Goal: Task Accomplishment & Management: Manage account settings

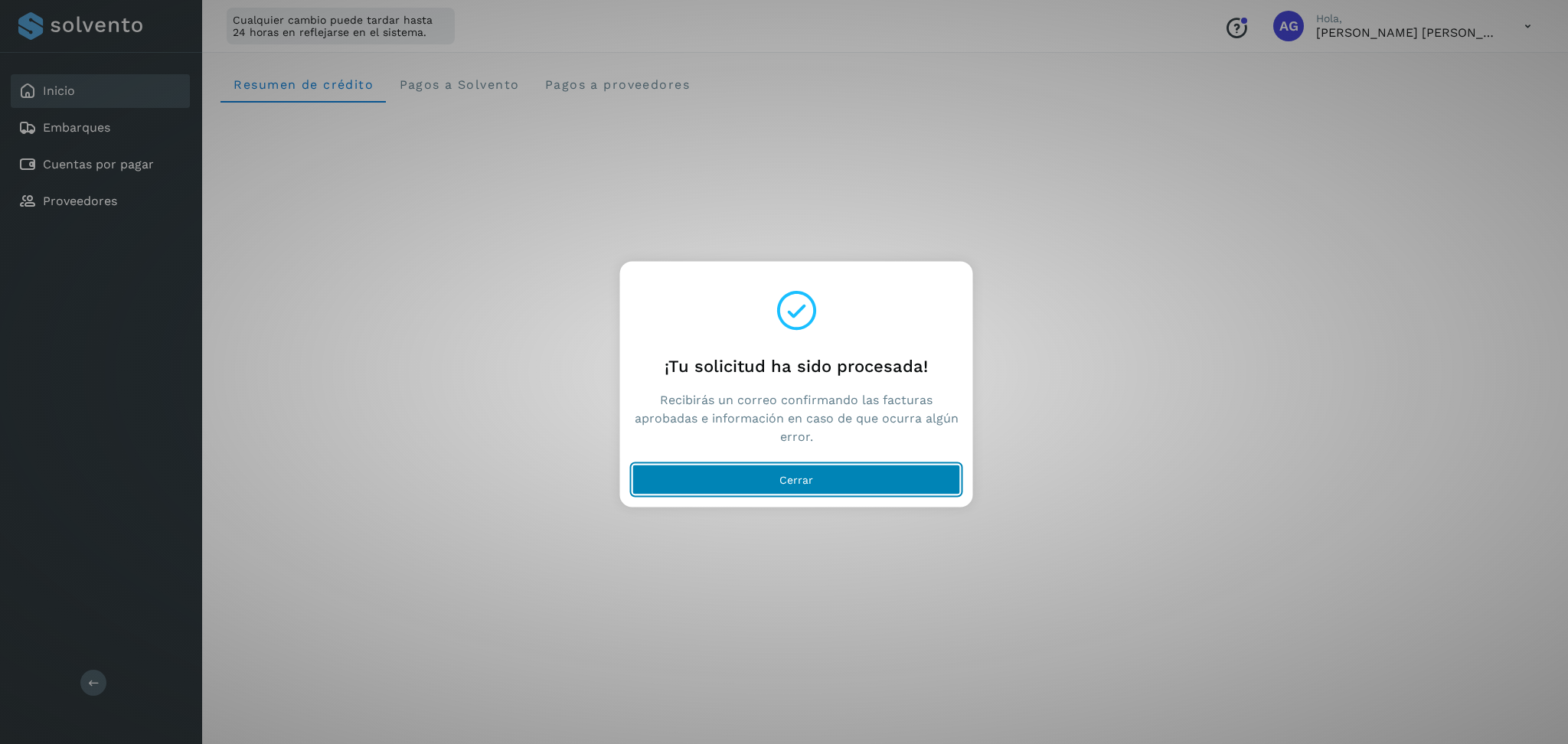
click at [863, 485] on button "Cerrar" at bounding box center [797, 481] width 328 height 31
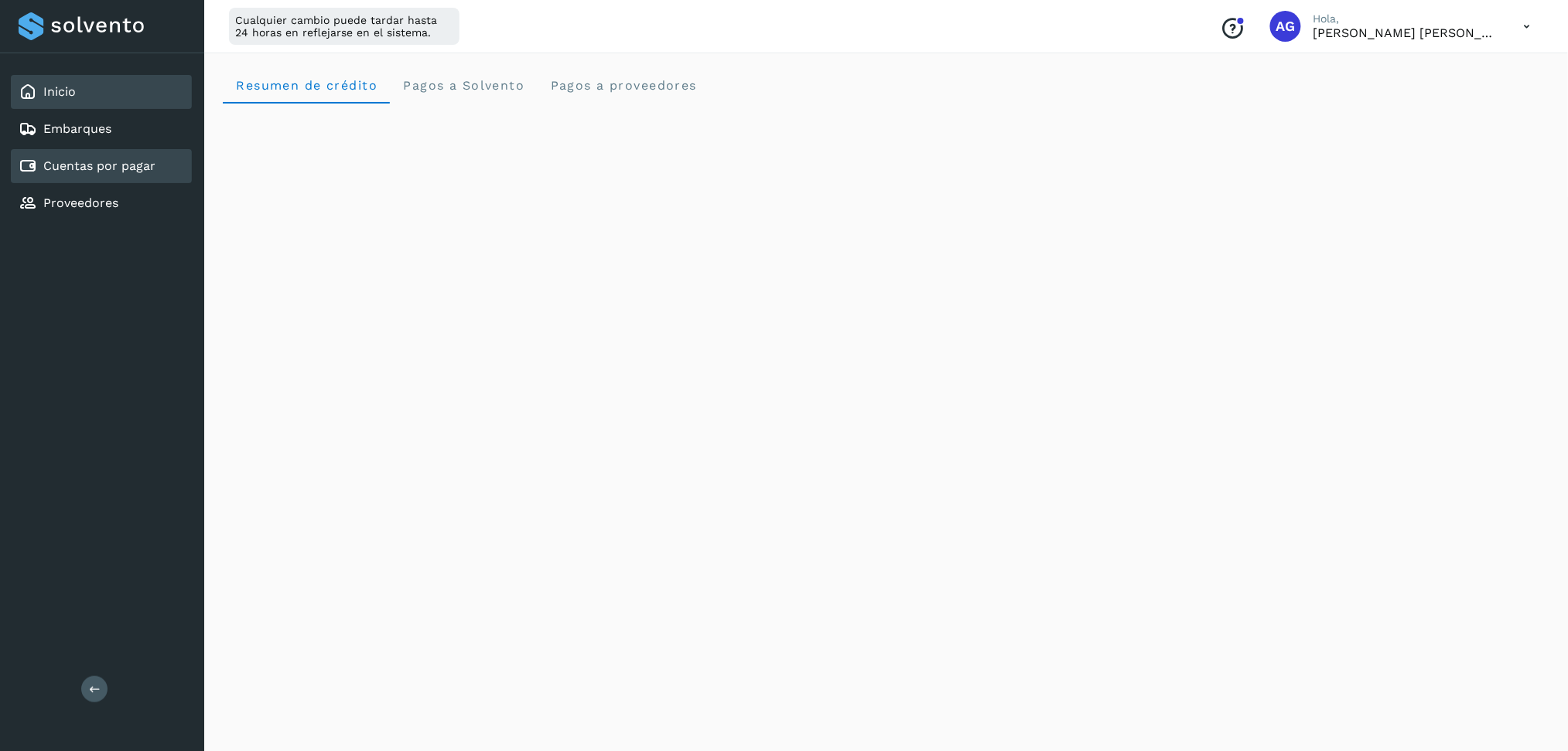
click at [109, 174] on div "Cuentas por pagar" at bounding box center [101, 166] width 181 height 34
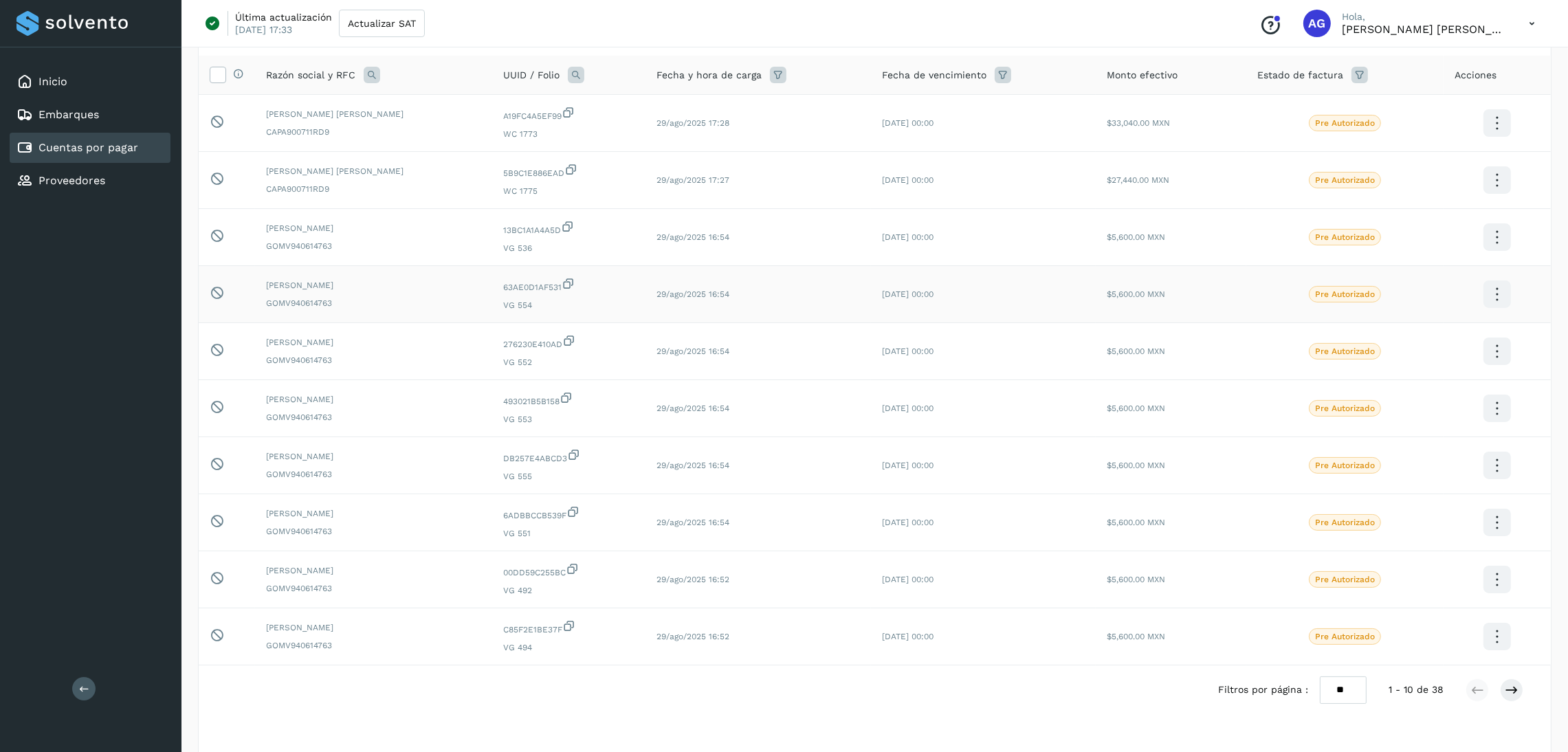
scroll to position [128, 0]
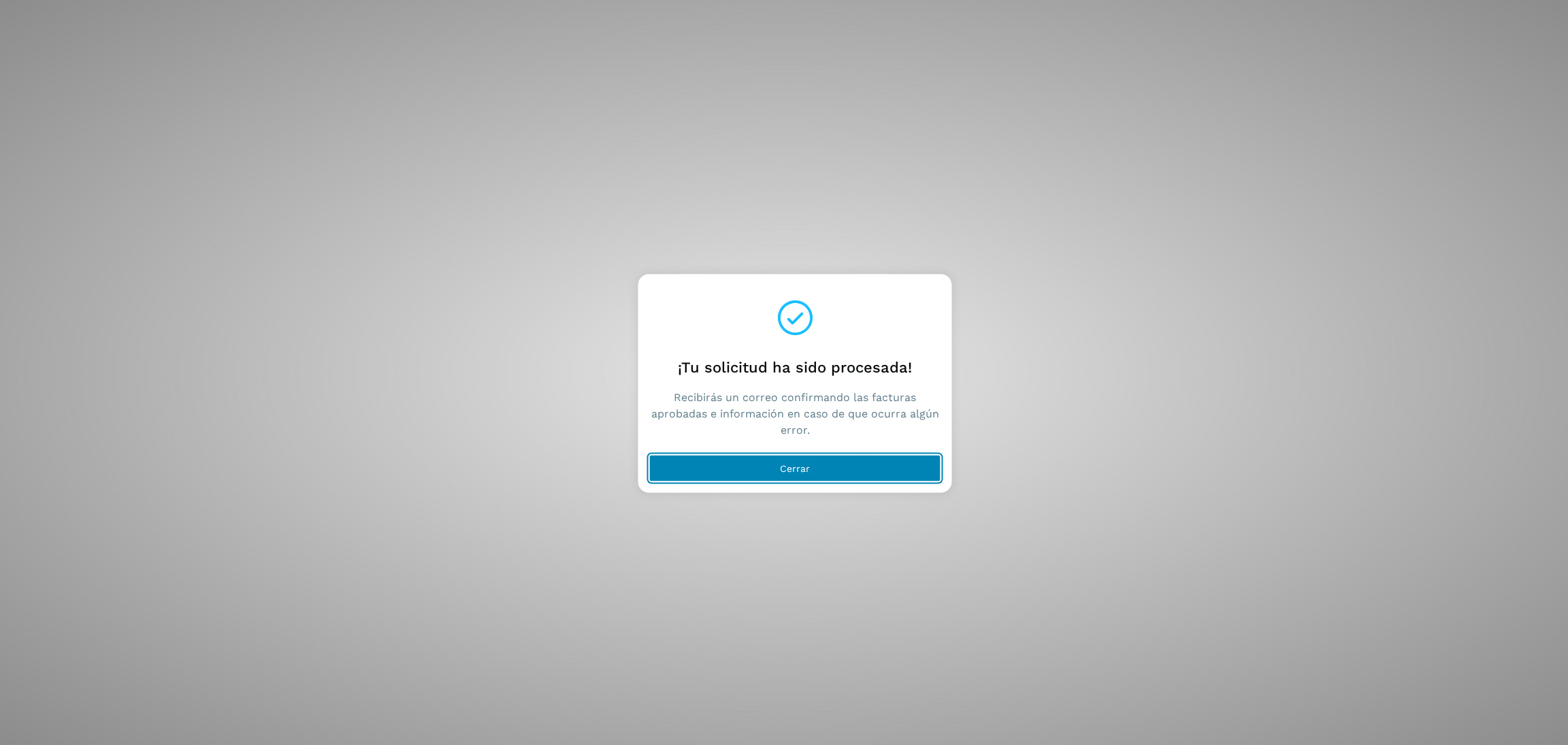
click at [815, 463] on button "Cerrar" at bounding box center [795, 469] width 292 height 27
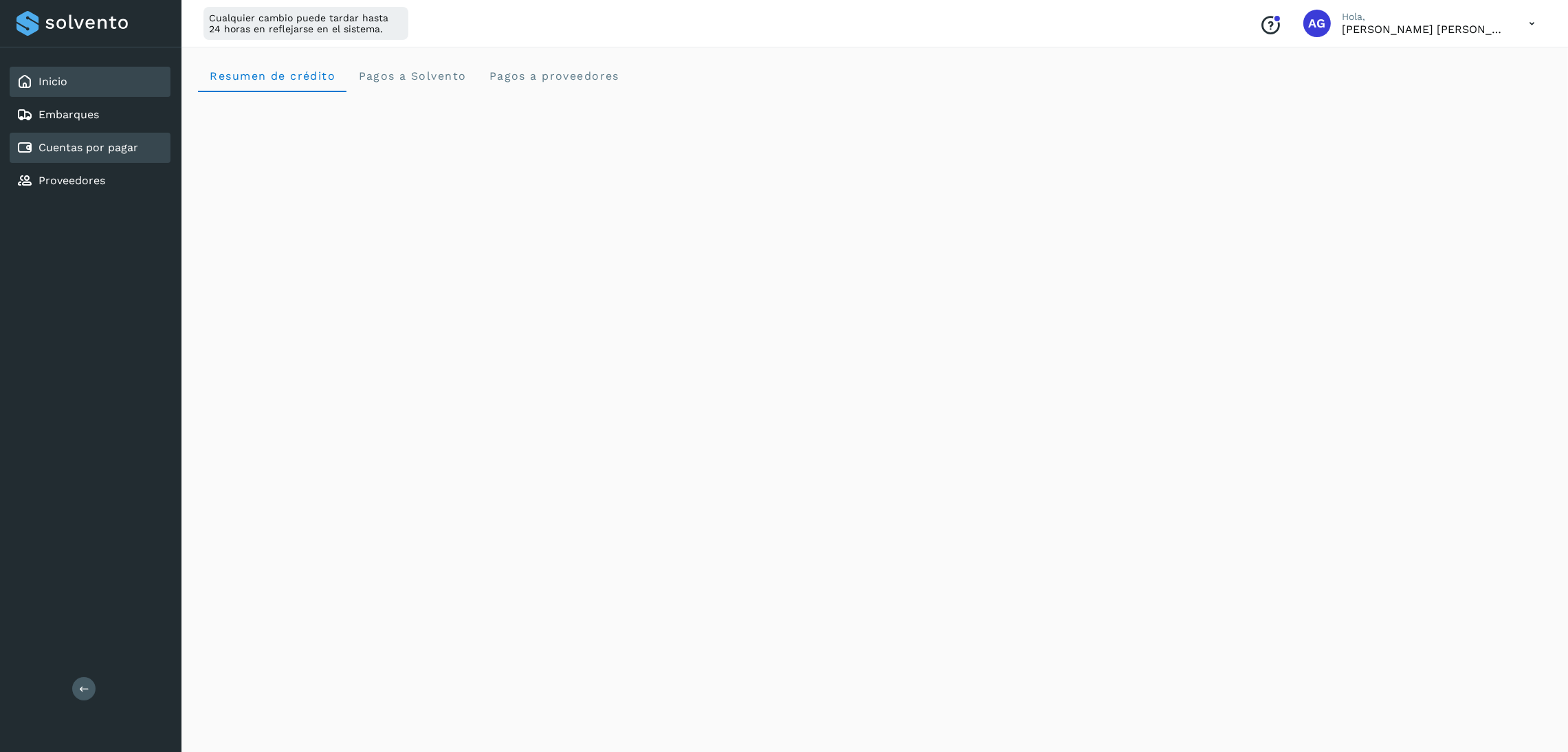
click at [116, 146] on link "Cuentas por pagar" at bounding box center [87, 147] width 100 height 13
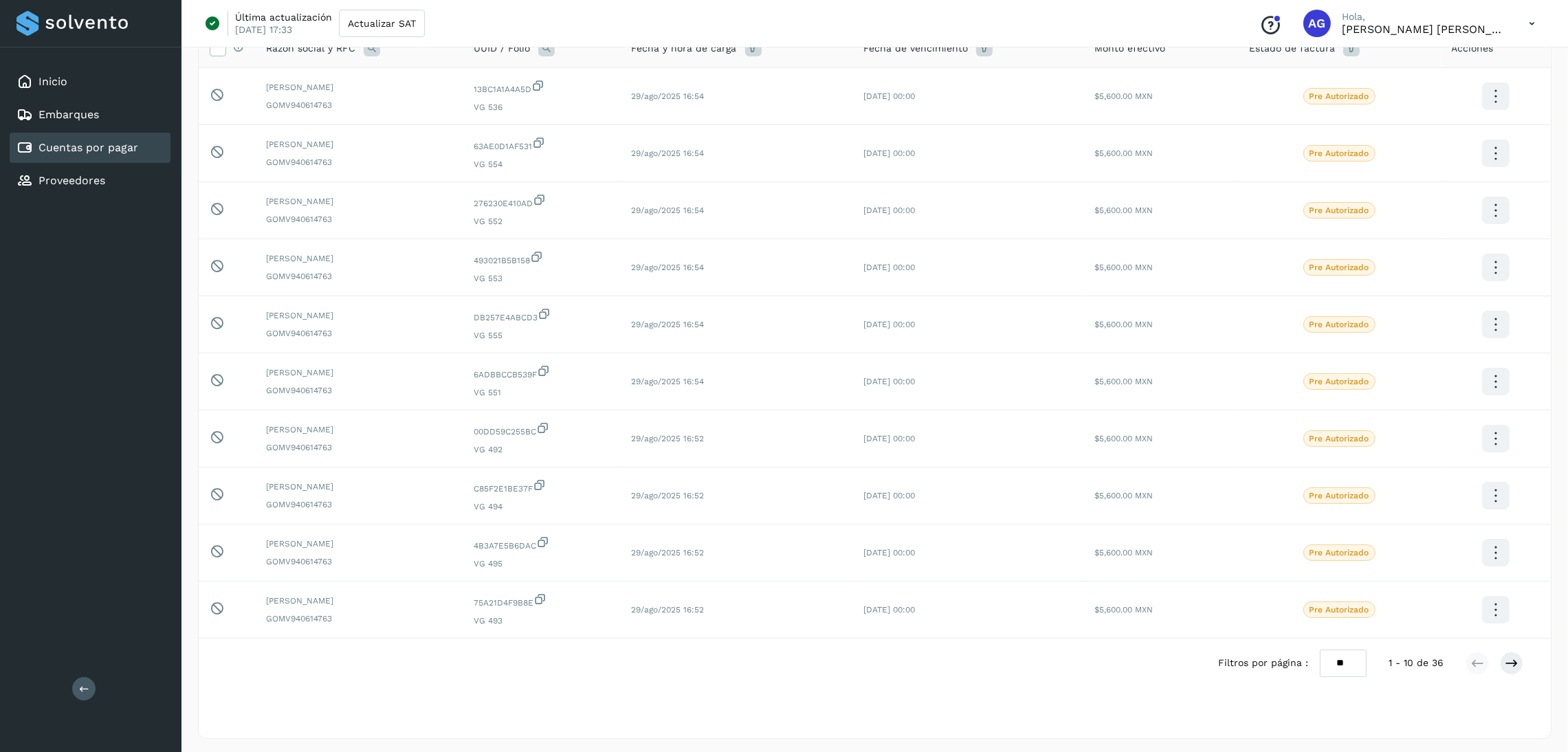
scroll to position [128, 0]
click at [700, 45] on div "Última actualización 24/feb/2025 17:33 Actualizar SAT Conoce nuestros beneficio…" at bounding box center [875, 23] width 1387 height 48
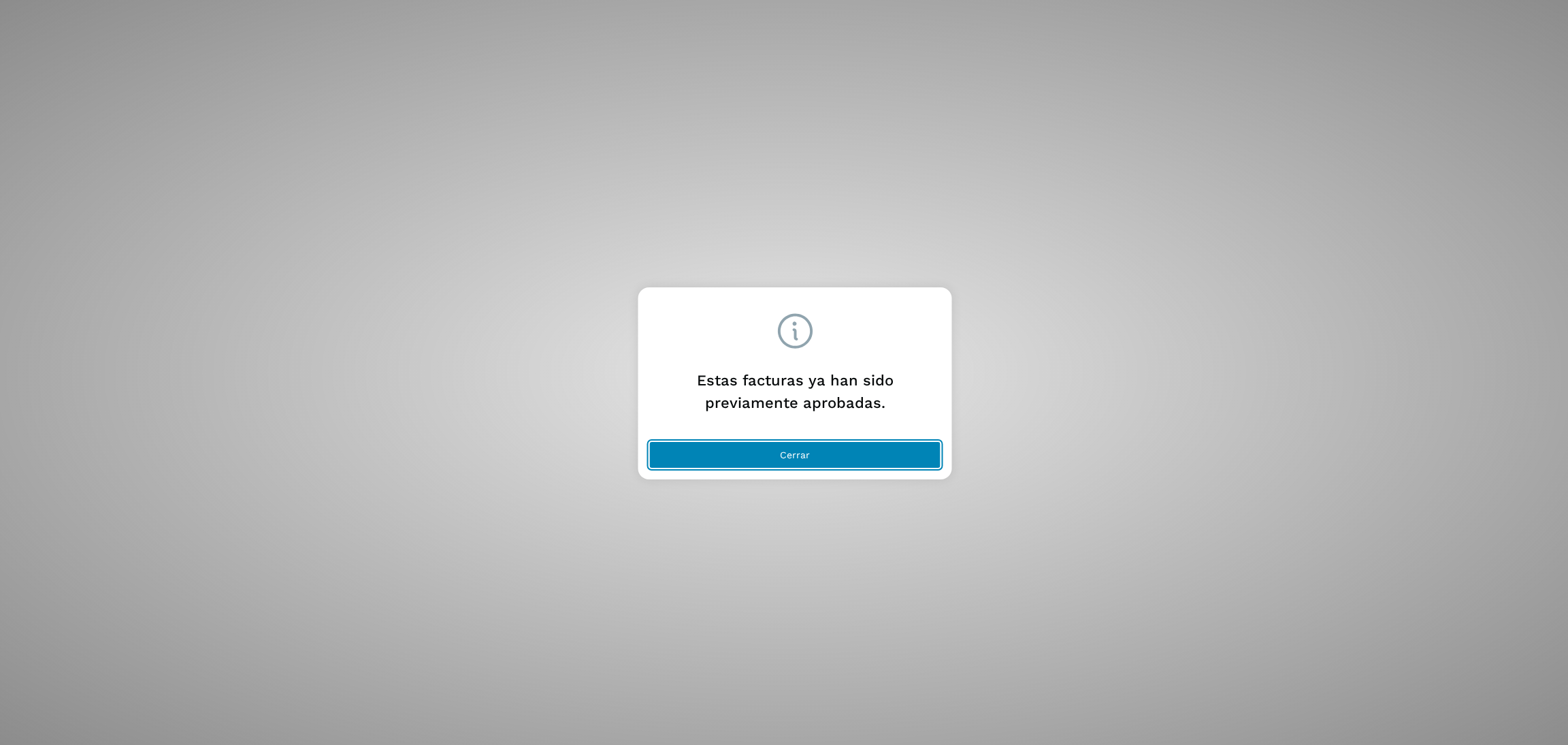
click at [799, 462] on button "Cerrar" at bounding box center [795, 455] width 292 height 27
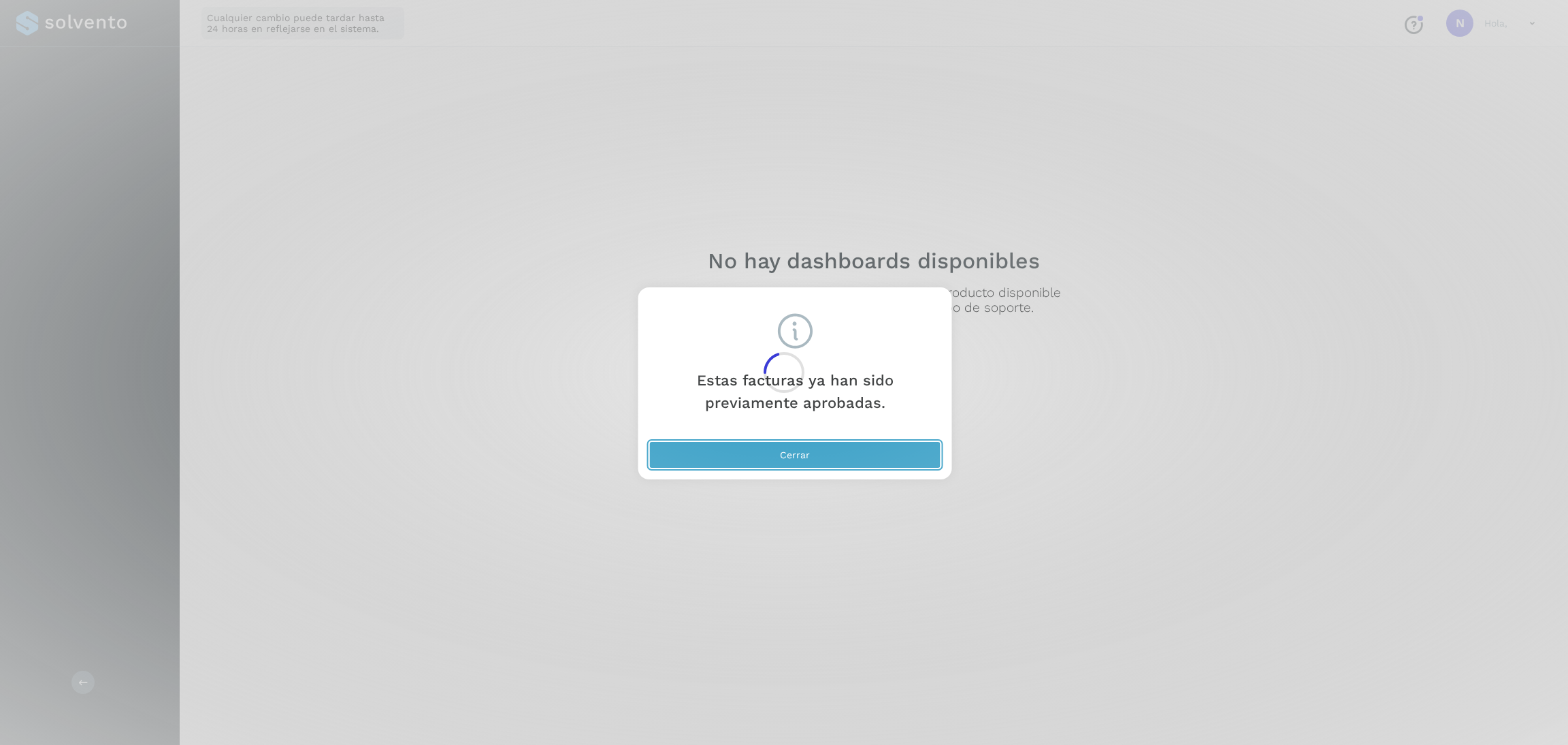
click at [846, 444] on button "Cerrar" at bounding box center [795, 455] width 292 height 27
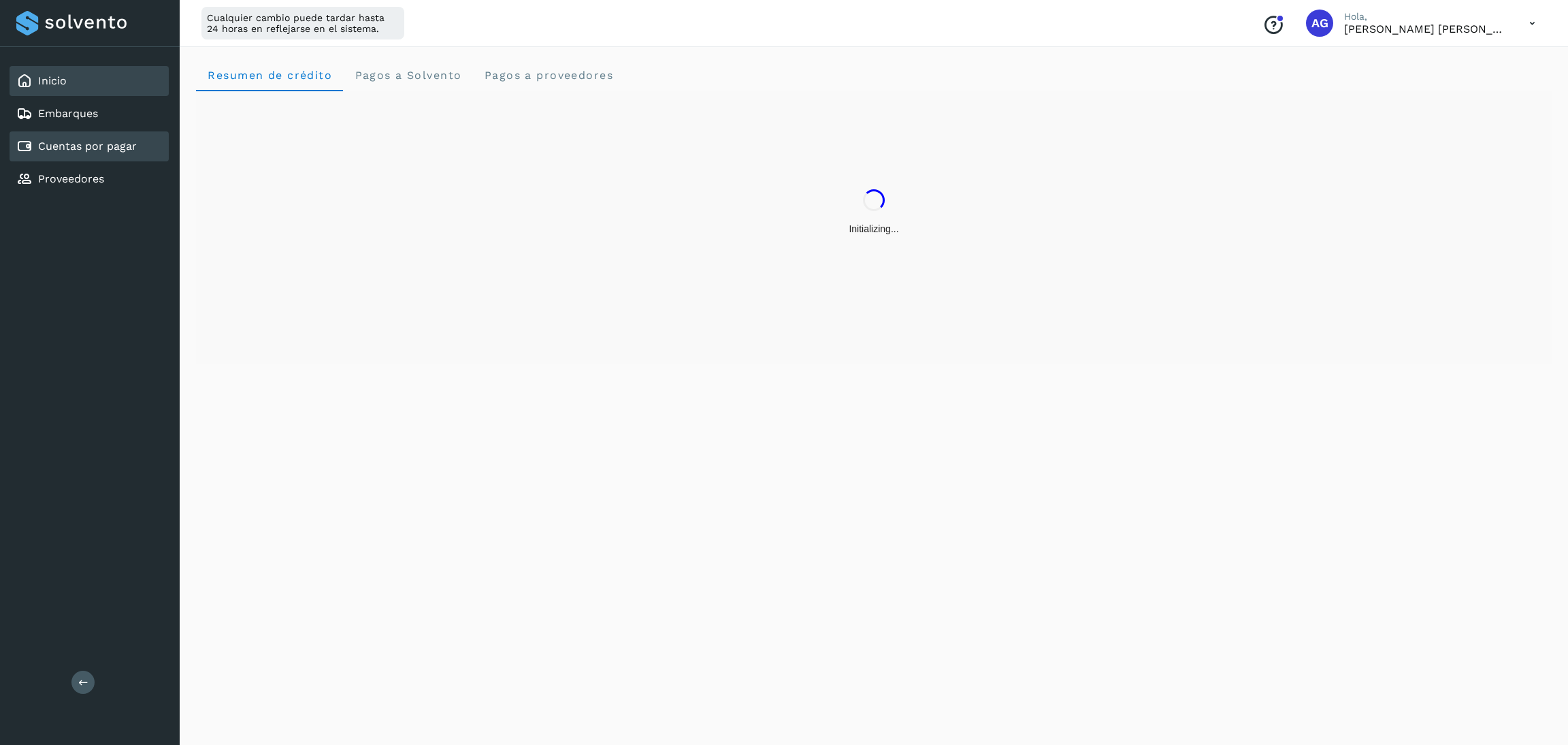
click at [140, 148] on div "Cuentas por pagar" at bounding box center [89, 146] width 160 height 30
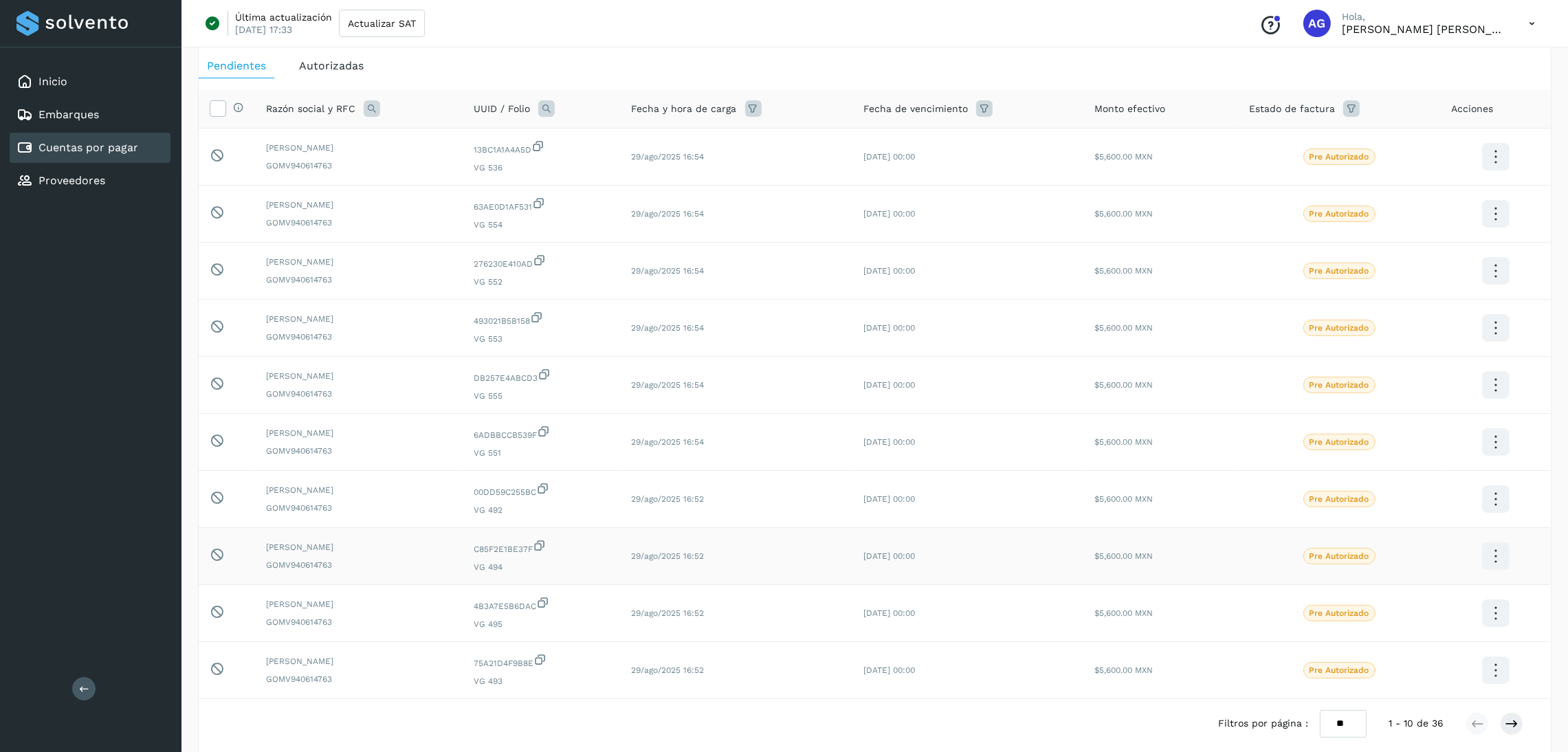
scroll to position [128, 0]
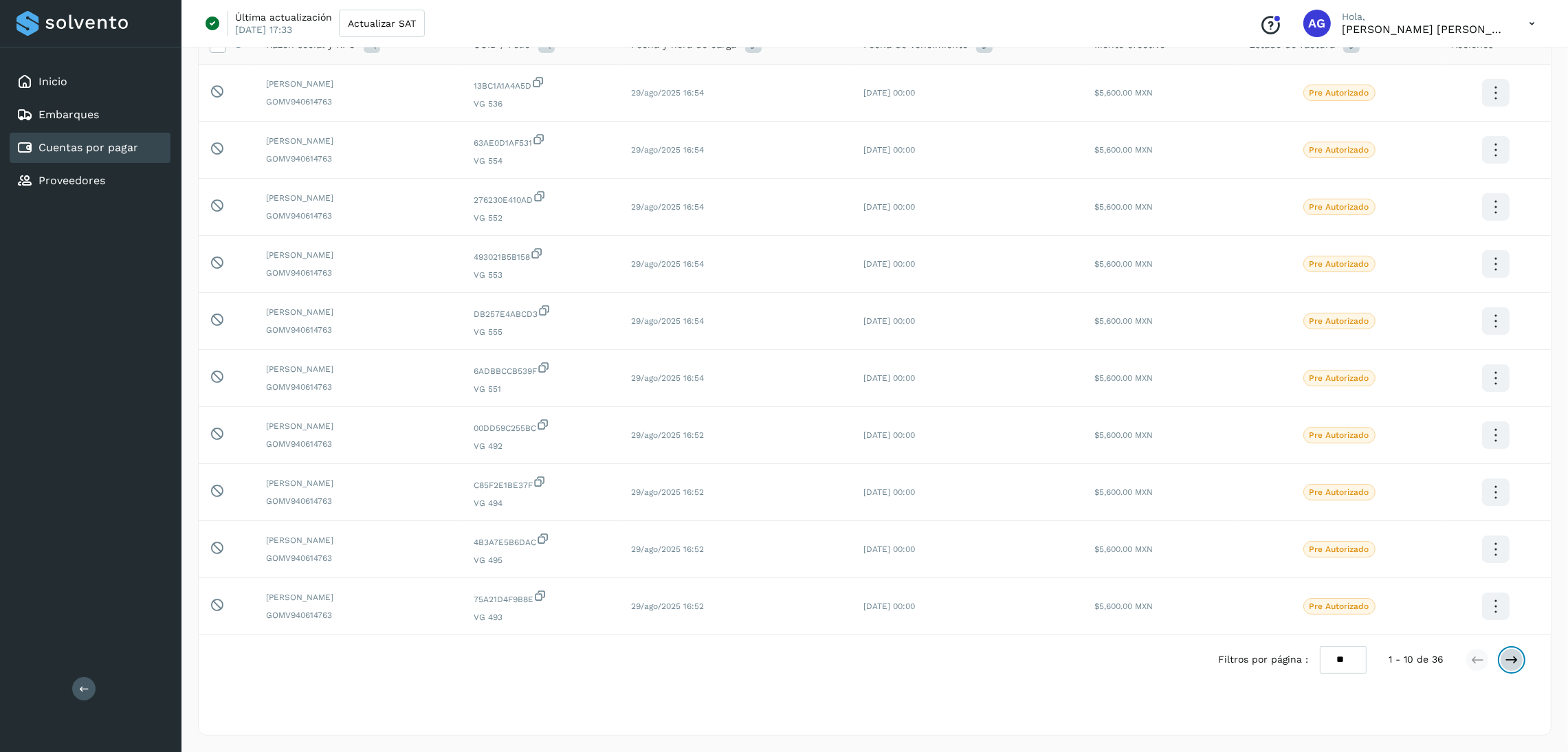
click at [1512, 661] on icon at bounding box center [1512, 660] width 14 height 14
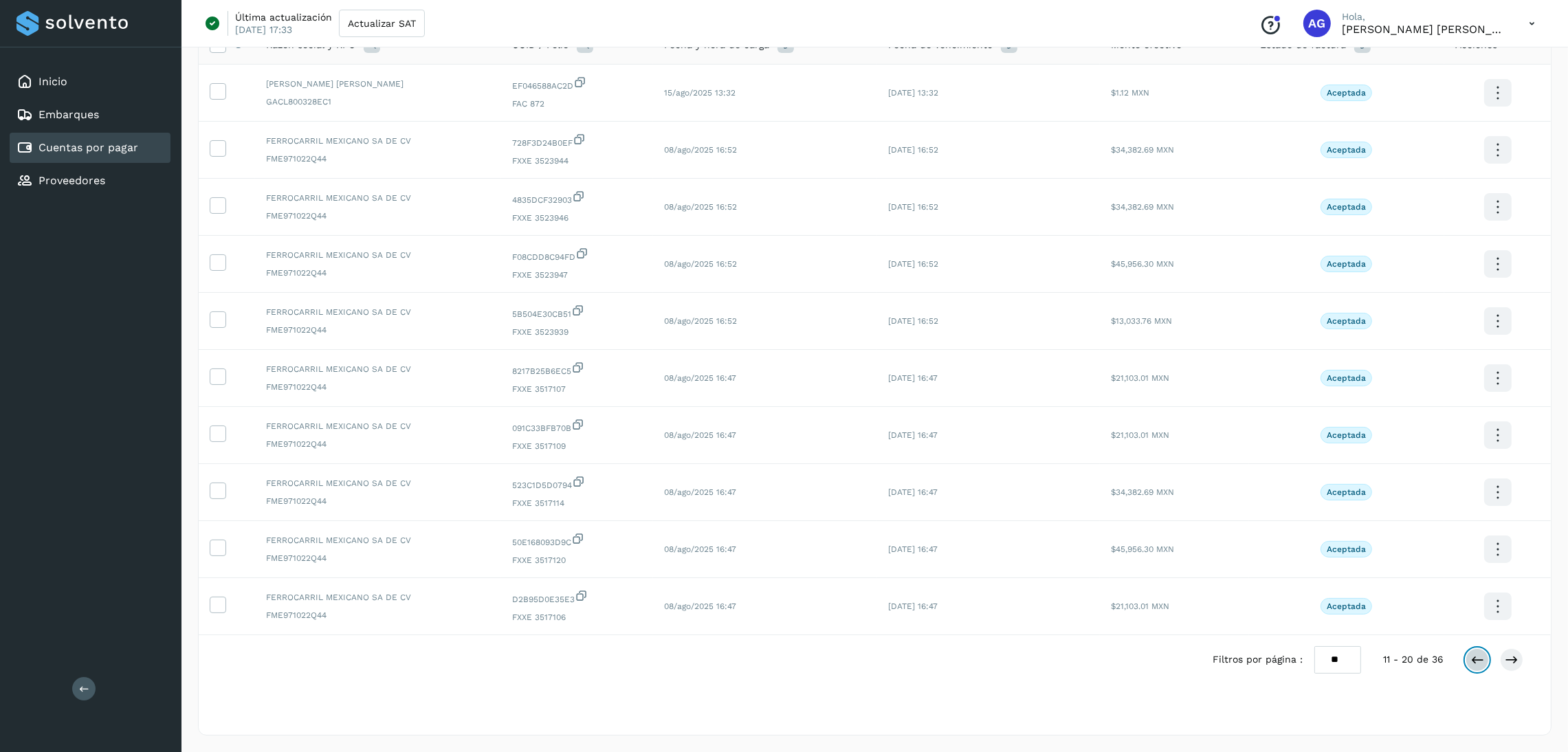
click at [1474, 664] on icon at bounding box center [1478, 660] width 14 height 14
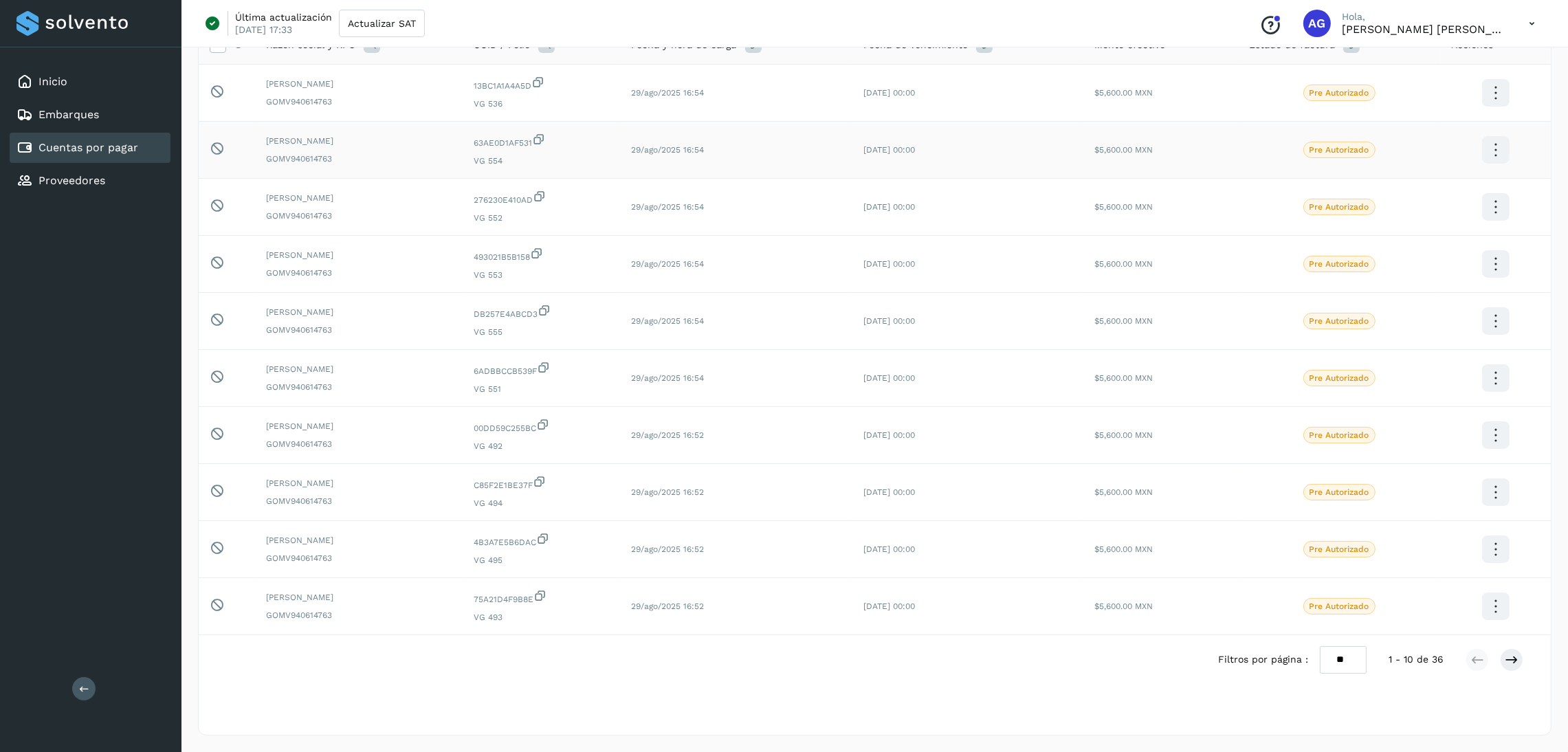
scroll to position [0, 0]
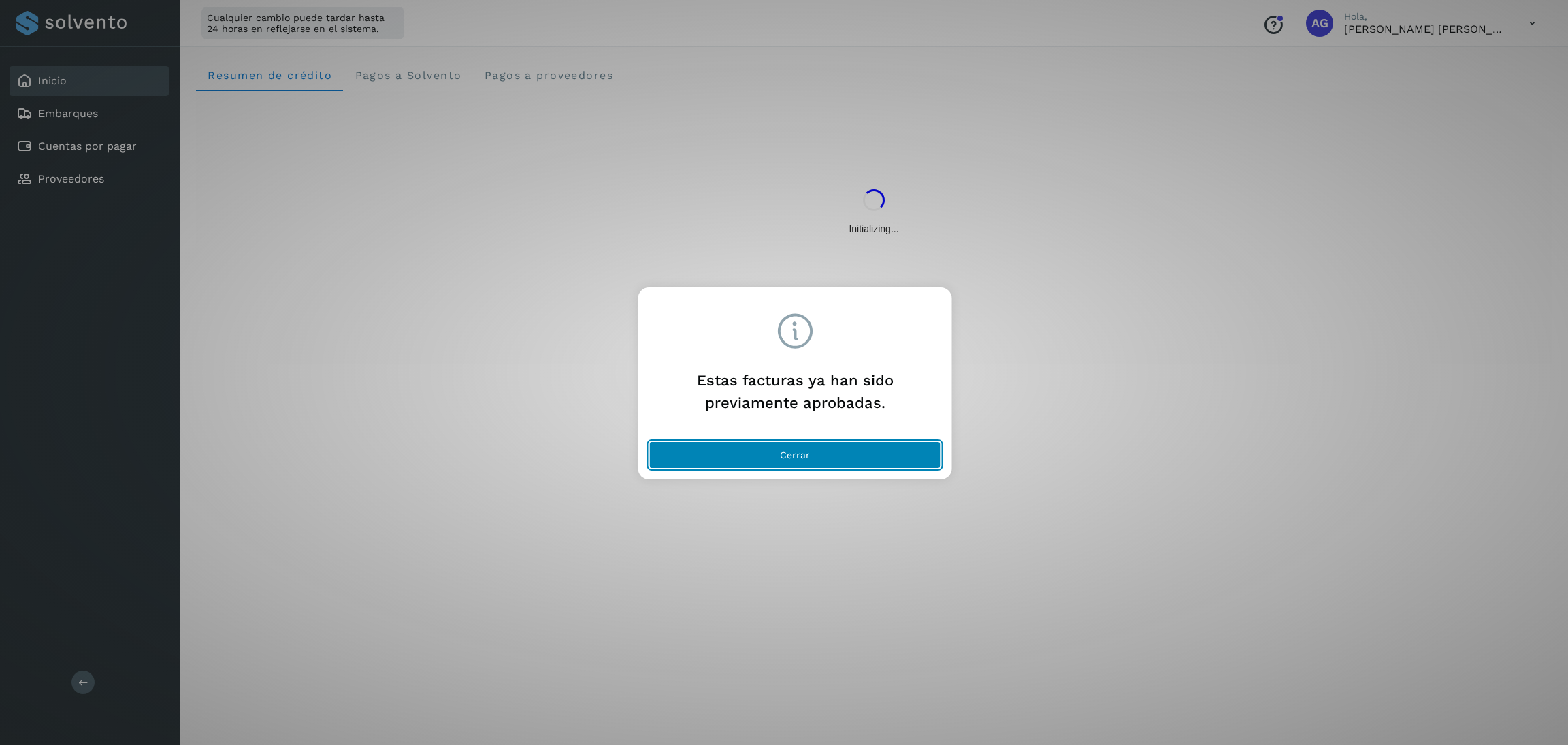
click at [846, 453] on button "Cerrar" at bounding box center [795, 455] width 292 height 27
